Goal: Find specific page/section: Find specific page/section

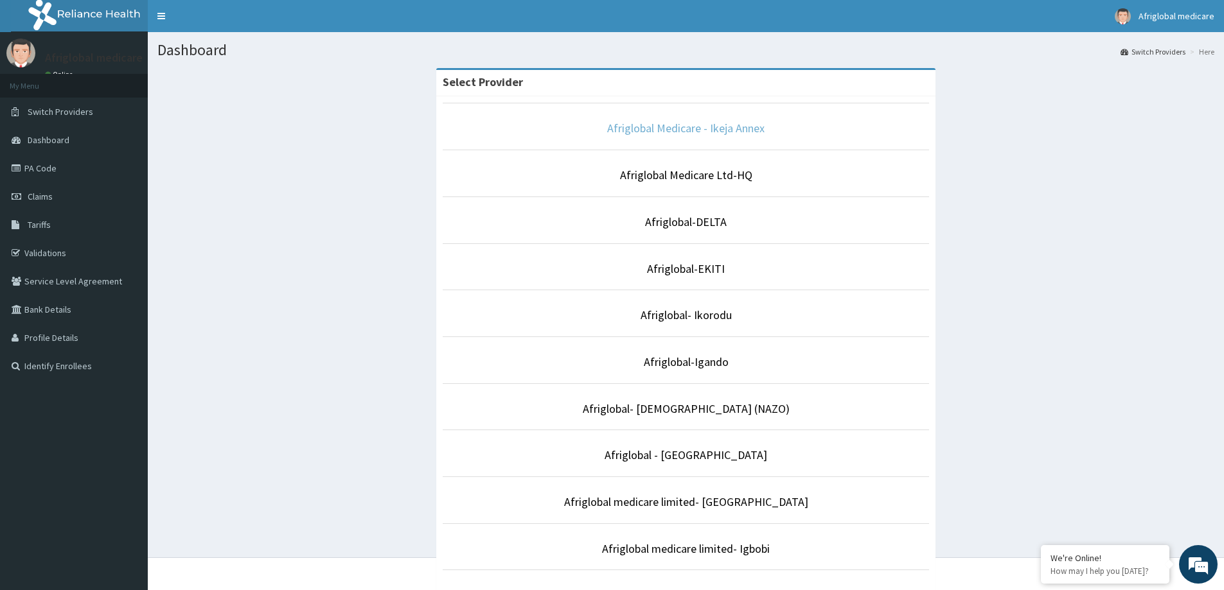
click at [668, 128] on link "Afriglobal Medicare - Ikeja Annex" at bounding box center [685, 128] width 157 height 15
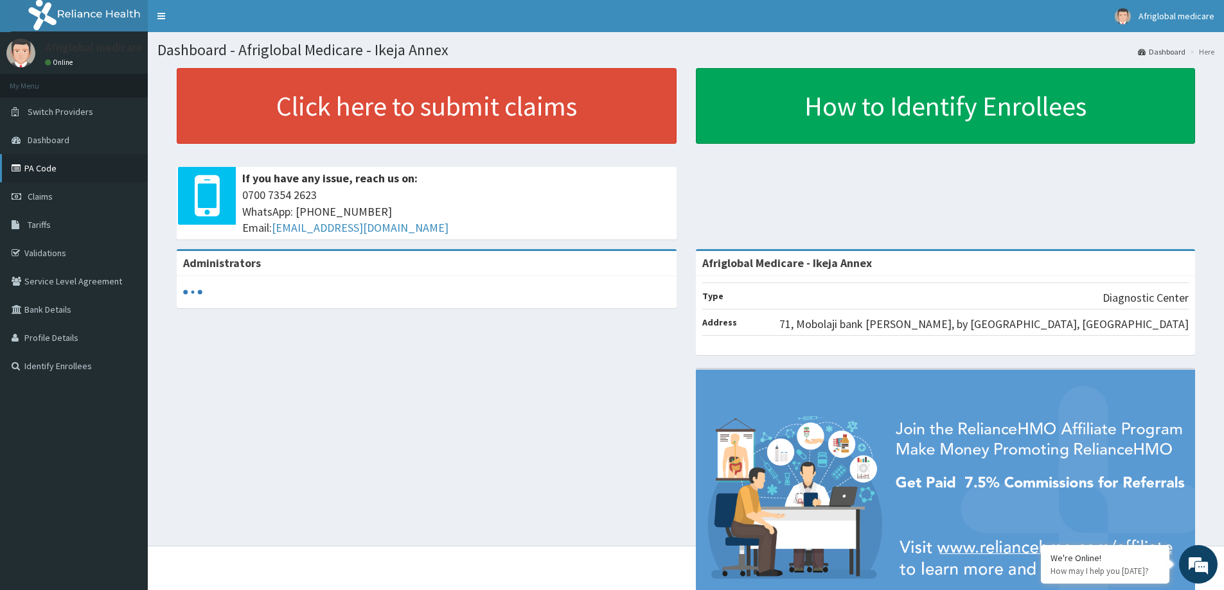
click at [53, 170] on link "PA Code" at bounding box center [74, 168] width 148 height 28
